Goal: Book appointment/travel/reservation

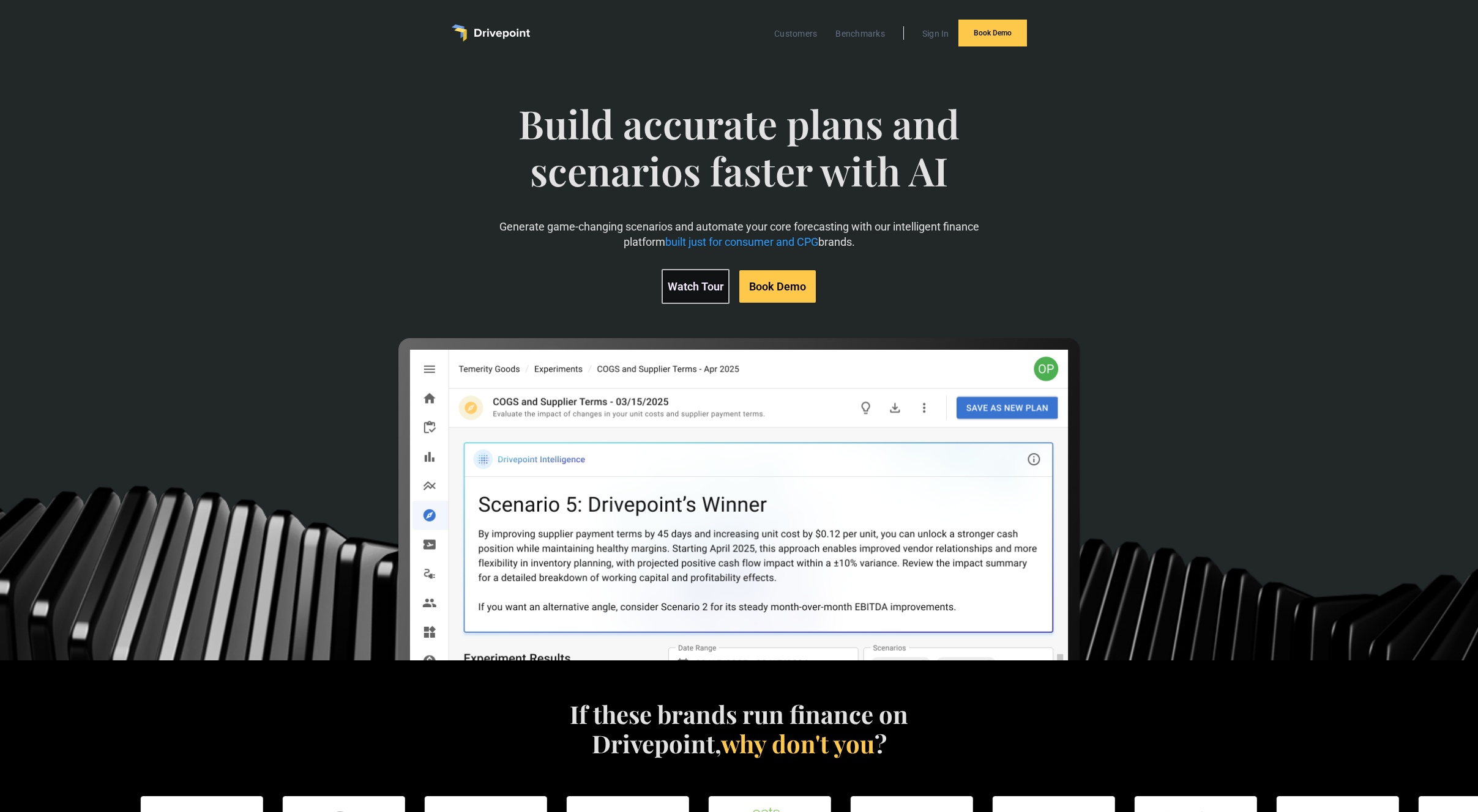
click at [698, 288] on link "Watch Tour" at bounding box center [695, 287] width 68 height 35
click at [779, 287] on link "Book Demo" at bounding box center [777, 287] width 77 height 32
click at [1254, 533] on div "Build accurate plans and scenarios faster with AI Generate game-changing scenar…" at bounding box center [739, 363] width 1478 height 595
